Goal: Navigation & Orientation: Go to known website

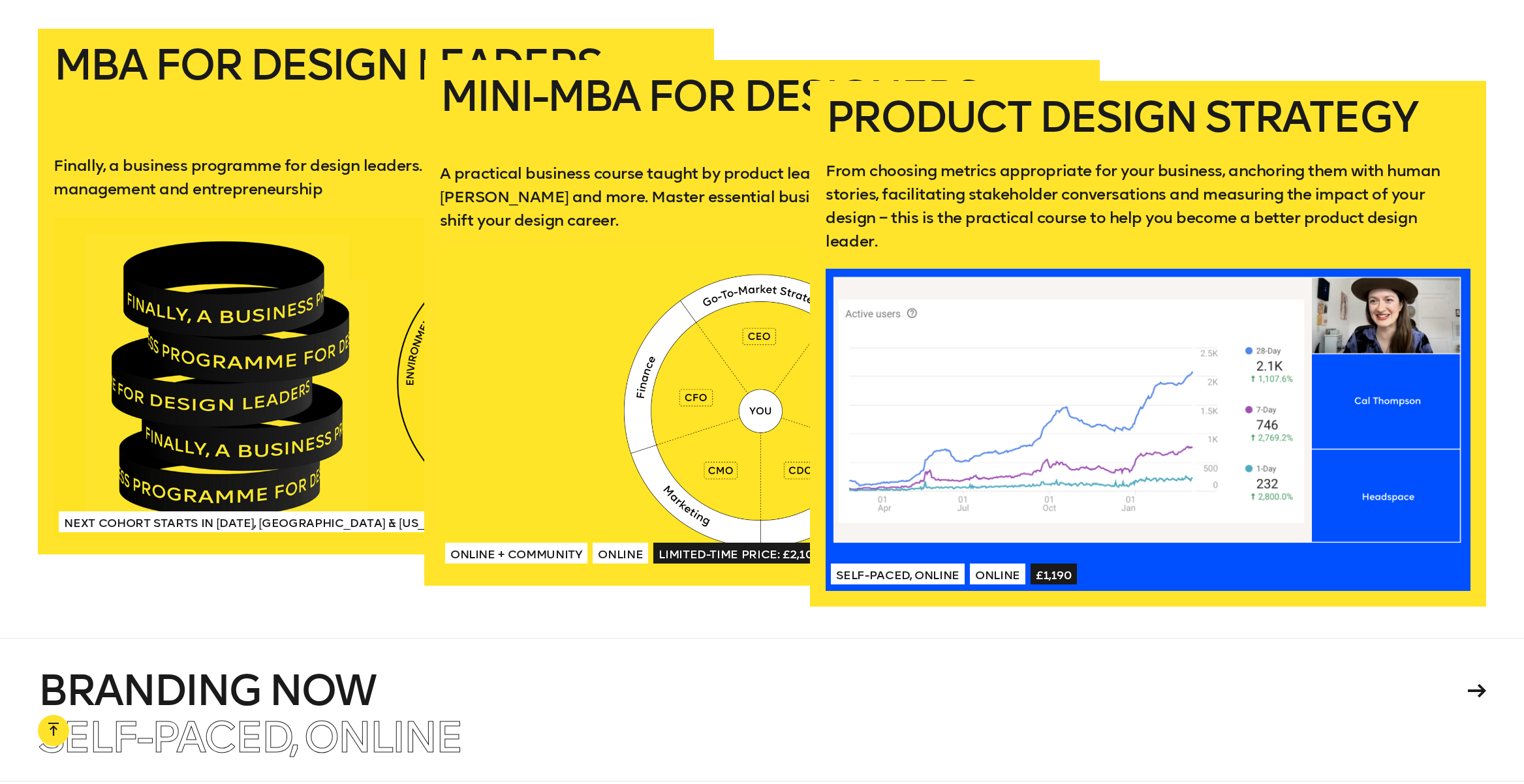
scroll to position [2816, 0]
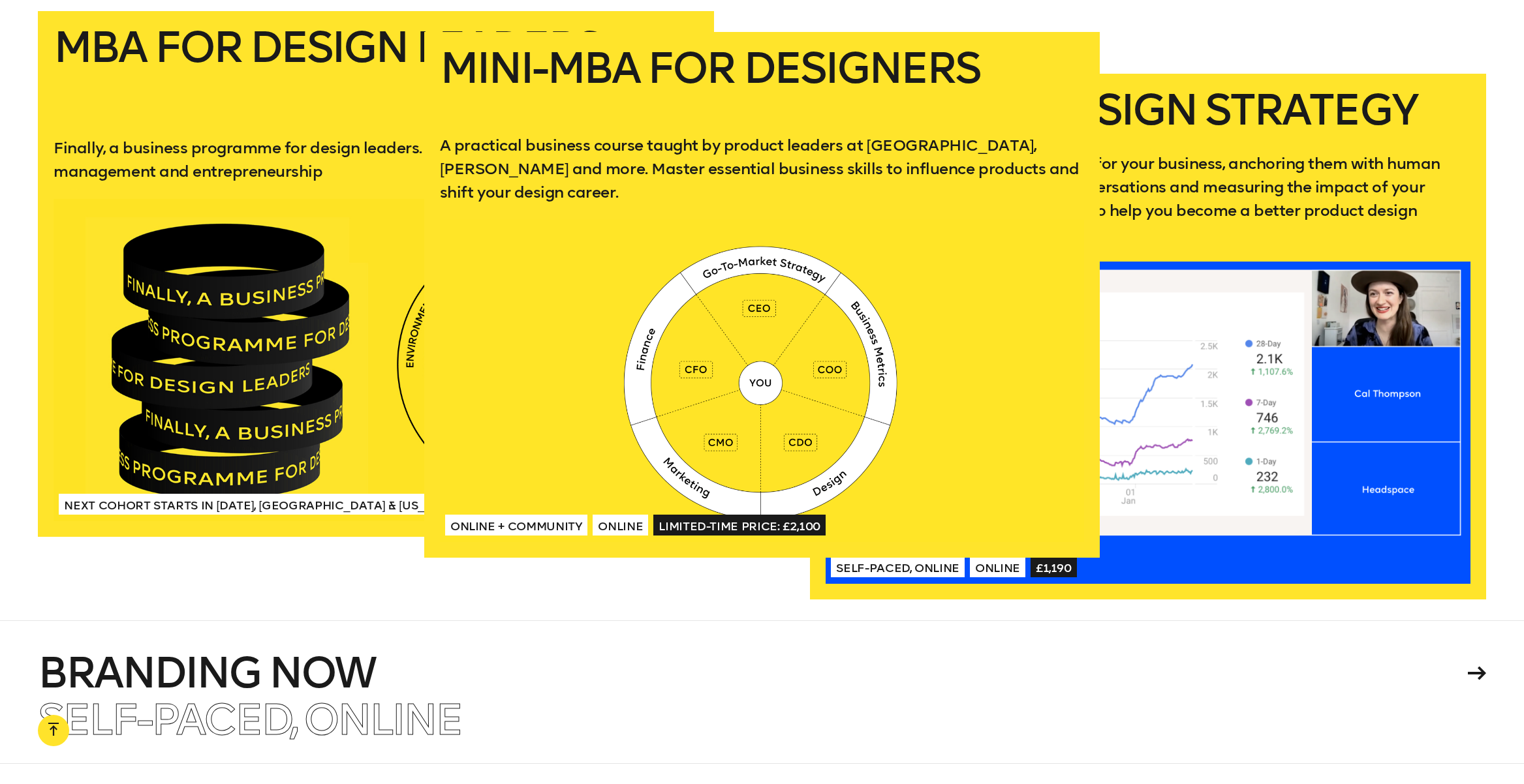
click at [632, 335] on div at bounding box center [761, 381] width 644 height 322
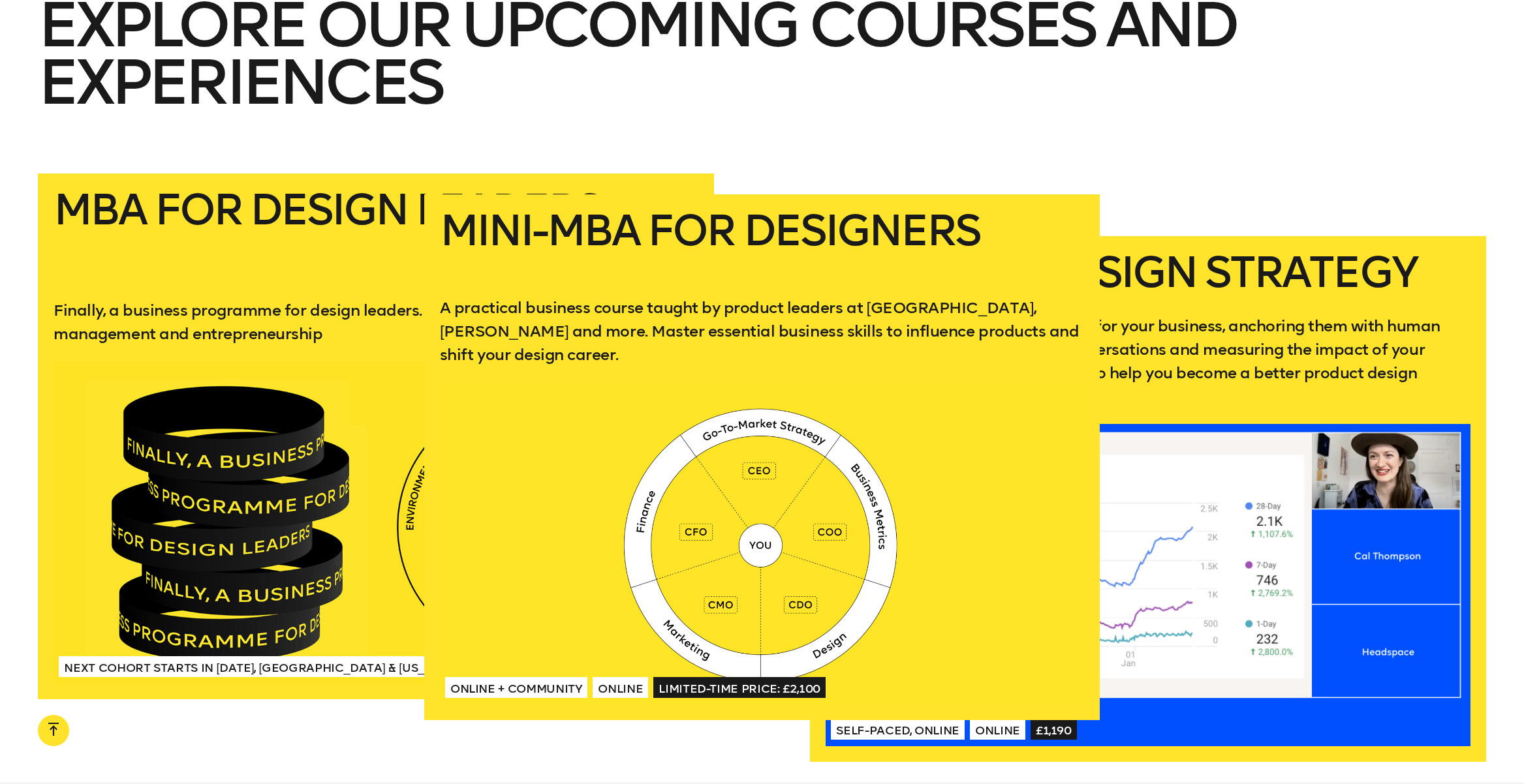
scroll to position [2654, 0]
click at [618, 440] on div at bounding box center [761, 543] width 644 height 322
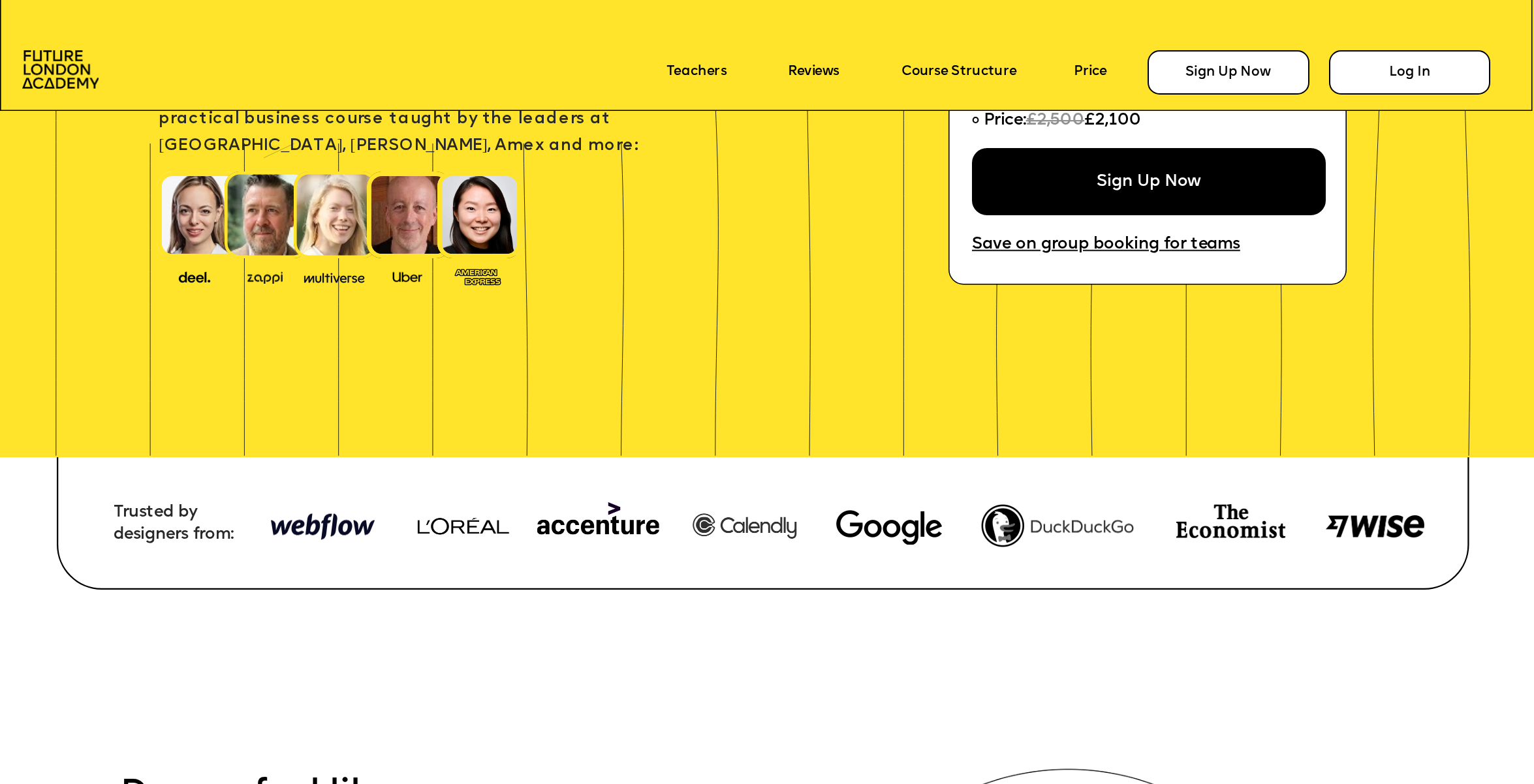
scroll to position [416, 0]
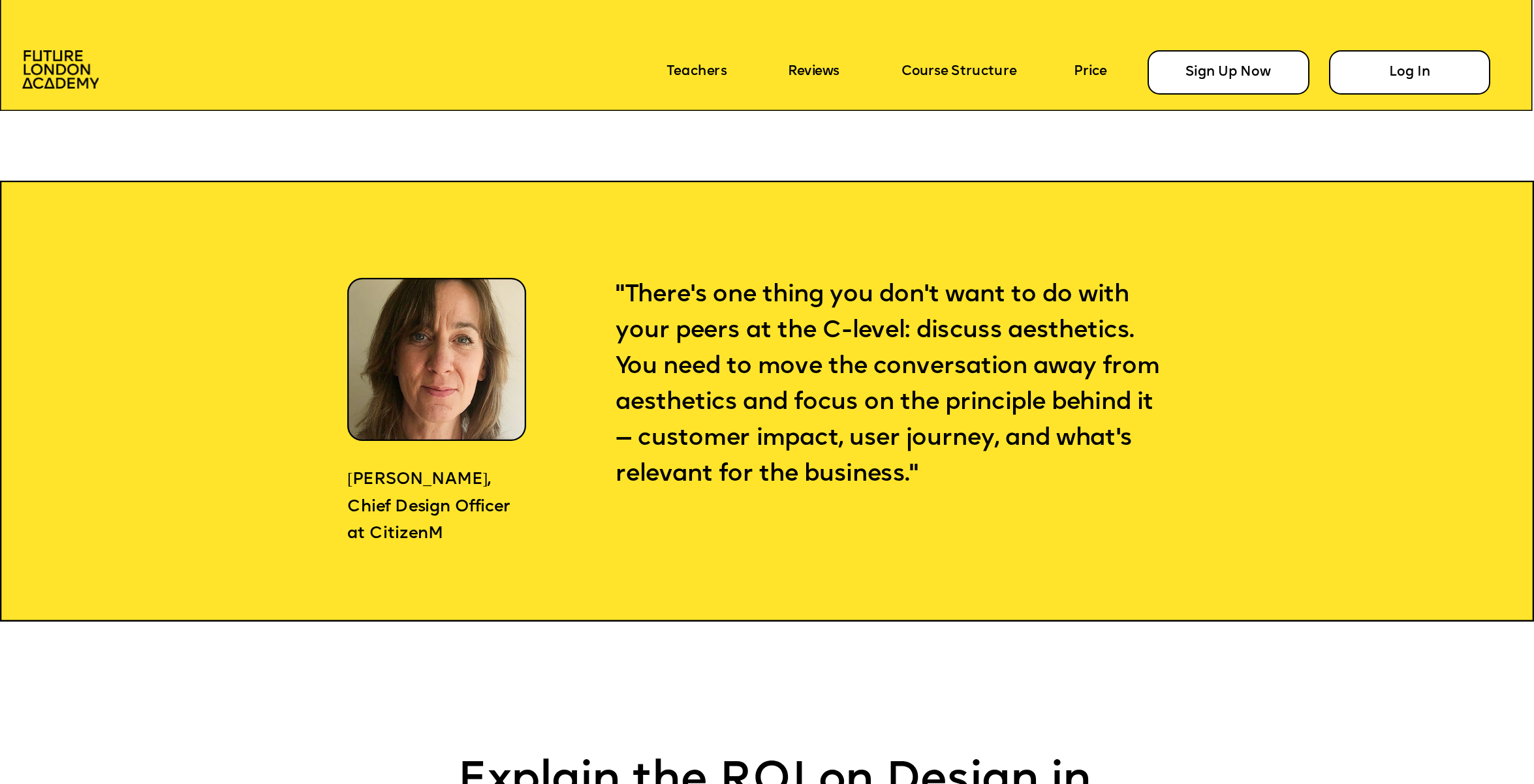
scroll to position [1654, 0]
